Goal: Task Accomplishment & Management: Use online tool/utility

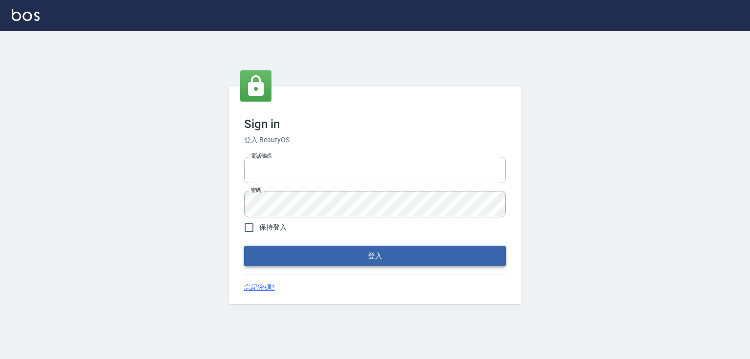
type input "0979268866"
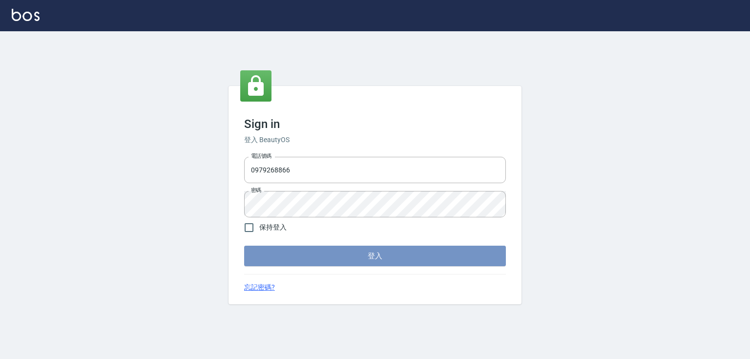
click at [305, 250] on button "登入" at bounding box center [375, 256] width 262 height 20
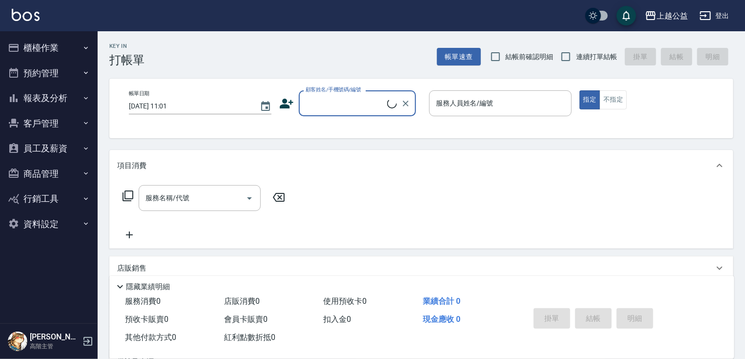
click at [37, 55] on button "櫃檯作業" at bounding box center [49, 47] width 90 height 25
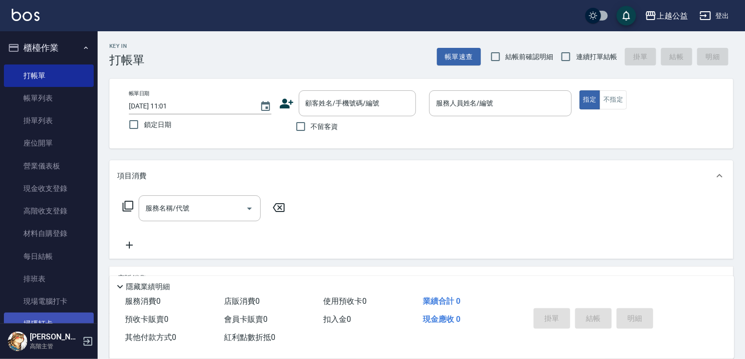
click at [70, 320] on link "掃碼打卡" at bounding box center [49, 323] width 90 height 22
